Goal: Task Accomplishment & Management: Manage account settings

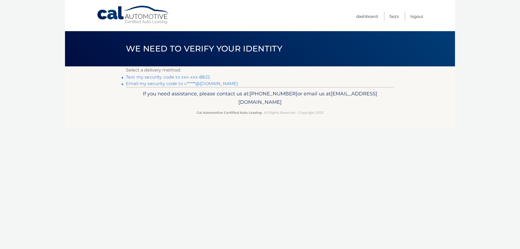
click at [187, 75] on link "Text my security code to xxx-xxx-8822" at bounding box center [168, 76] width 84 height 5
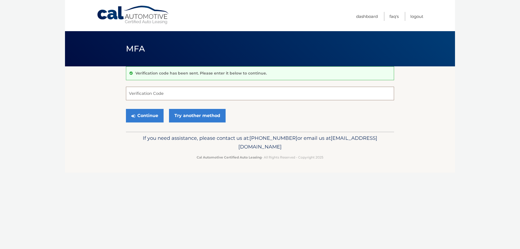
click at [168, 95] on input "Verification Code" at bounding box center [260, 94] width 268 height 14
type input "138750"
click at [126, 109] on button "Continue" at bounding box center [145, 116] width 38 height 14
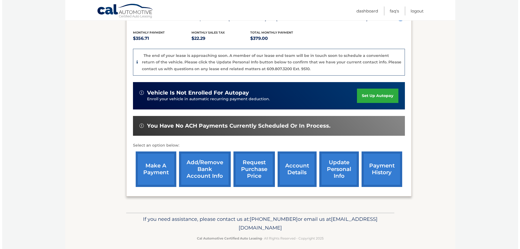
scroll to position [108, 0]
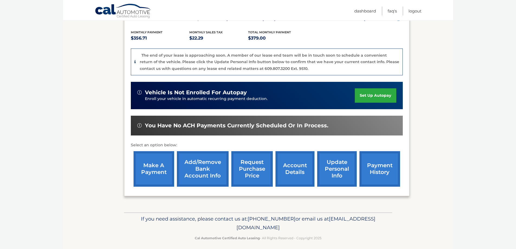
click at [255, 165] on link "request purchase price" at bounding box center [251, 168] width 41 height 35
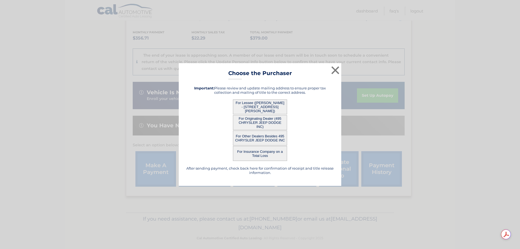
click at [267, 121] on button "For Originating Dealer (495 CHRYSLER JEEP DODGE INC)" at bounding box center [260, 122] width 54 height 15
